Goal: Task Accomplishment & Management: Use online tool/utility

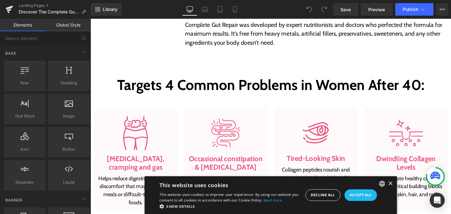
scroll to position [347, 0]
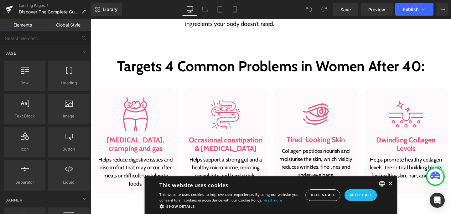
click at [403, 192] on div "×" at bounding box center [405, 192] width 5 height 5
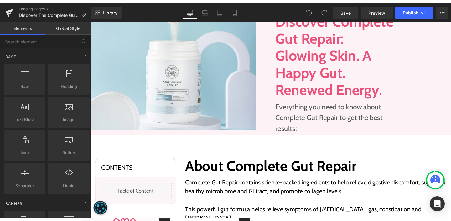
scroll to position [0, 0]
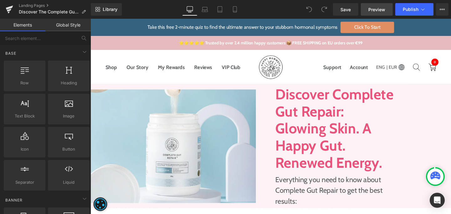
click at [383, 10] on span "Preview" at bounding box center [376, 9] width 17 height 7
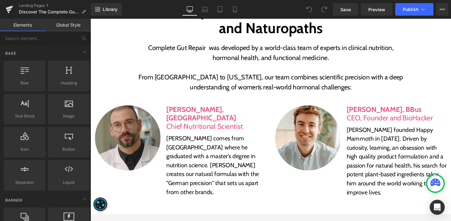
scroll to position [1591, 0]
